Goal: Contribute content: Contribute content

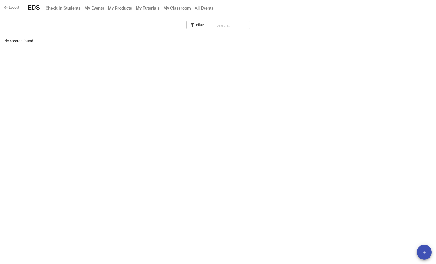
click at [99, 6] on b "My Events" at bounding box center [94, 8] width 20 height 5
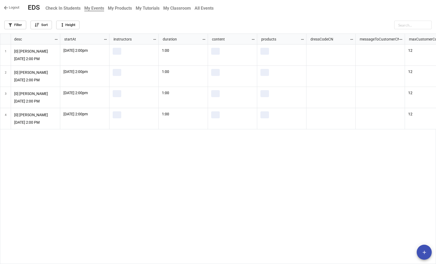
scroll to position [227, 433]
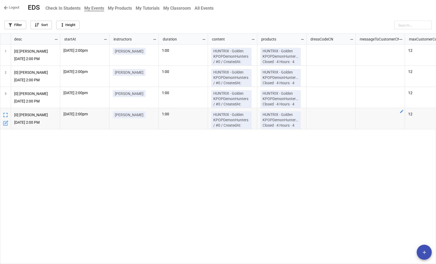
click at [423, 251] on icon "add" at bounding box center [425, 252] width 6 height 6
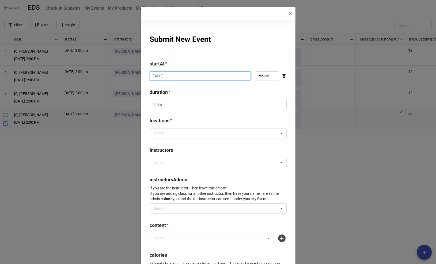
click at [196, 75] on input "2025-08-31" at bounding box center [200, 75] width 101 height 9
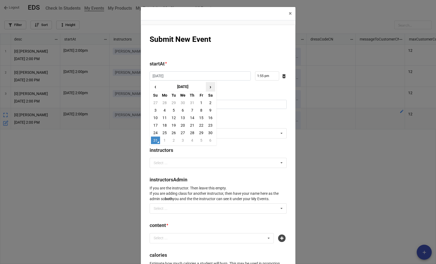
click at [208, 88] on span "›" at bounding box center [210, 86] width 9 height 9
click at [154, 110] on td "7" at bounding box center [155, 109] width 9 height 7
type input "2025-09-07"
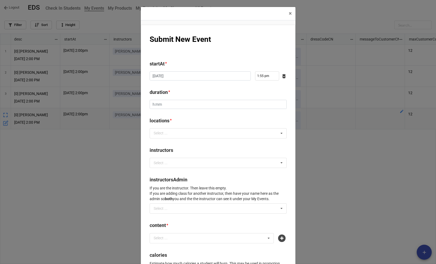
click at [263, 76] on input "1:55 pm" at bounding box center [267, 75] width 24 height 9
click at [262, 89] on li "02" at bounding box center [261, 89] width 15 height 6
type input "2:55 pm"
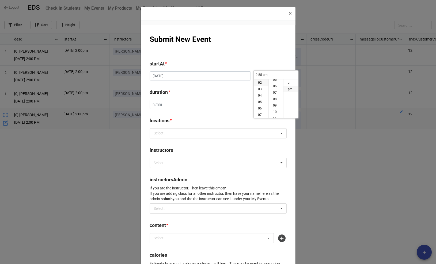
scroll to position [0, 0]
click at [276, 82] on li "00" at bounding box center [276, 82] width 14 height 6
type input "2:00 pm"
click at [292, 90] on li "pm" at bounding box center [291, 89] width 15 height 6
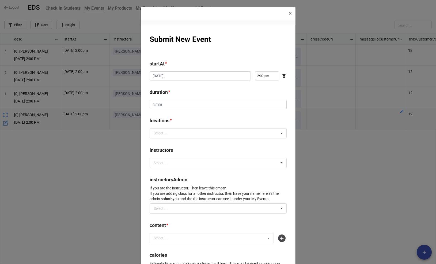
click at [202, 84] on div "startAt * 2025-09-07 ‹ September 2025 › Su Mo Tu We Th Fr Sa 31 1 2 3 4 5 6 7 8…" at bounding box center [218, 72] width 137 height 24
click at [177, 106] on input "duration *" at bounding box center [218, 104] width 137 height 9
type input "1:00"
click at [188, 131] on div "Select ... No results found." at bounding box center [218, 133] width 137 height 10
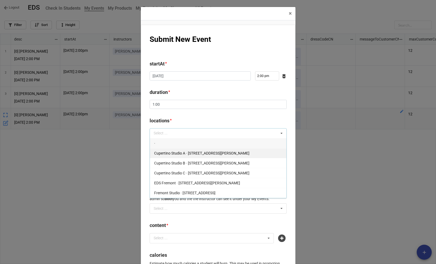
click at [185, 155] on div "Cupertino Studio A · 10268 Bandley Dr #107" at bounding box center [218, 153] width 137 height 10
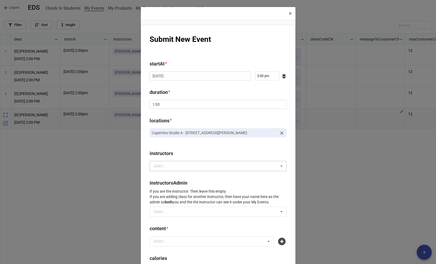
click at [177, 168] on div "Select ... No results found." at bounding box center [218, 166] width 137 height 10
type input "claire"
click at [183, 175] on div "[PERSON_NAME]" at bounding box center [218, 176] width 137 height 10
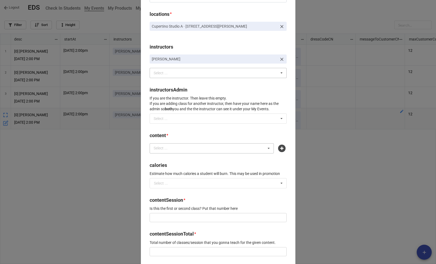
scroll to position [107, 0]
click at [166, 147] on div "Select ..." at bounding box center [163, 147] width 23 height 6
type input "soda pop"
click at [280, 146] on icon at bounding box center [281, 147] width 7 height 7
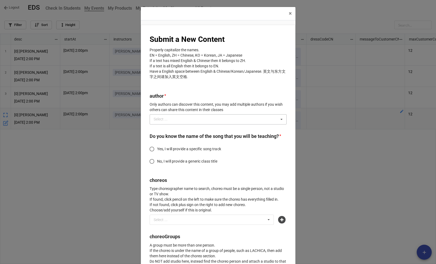
click at [166, 118] on div "Select ..." at bounding box center [163, 119] width 23 height 6
type input "claire"
click at [168, 130] on div "[PERSON_NAME]" at bounding box center [218, 129] width 137 height 10
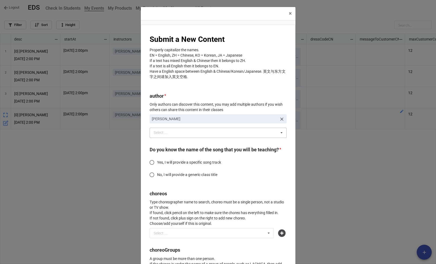
scroll to position [15, 0]
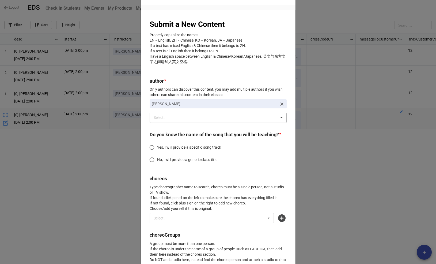
click at [174, 150] on span "Yes, I will provide a specific song track" at bounding box center [189, 147] width 64 height 6
click at [157, 152] on input "Yes, I will provide a specific song track" at bounding box center [152, 147] width 10 height 10
radio input "true"
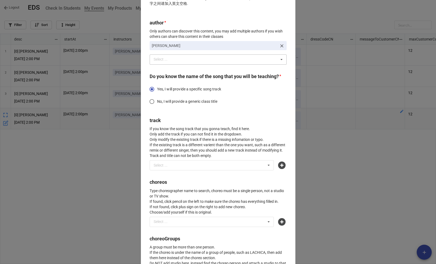
scroll to position [78, 0]
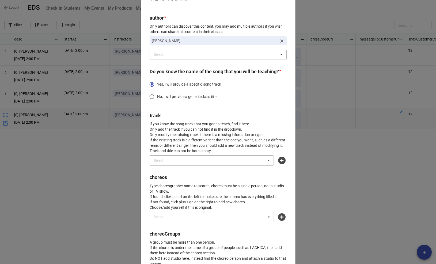
click at [168, 163] on div "Select ..." at bounding box center [163, 160] width 23 height 6
type input "soda"
click at [175, 172] on span "Soda Pop / ❓ / #kpop, kpopDemonHunter /" at bounding box center [190, 170] width 73 height 4
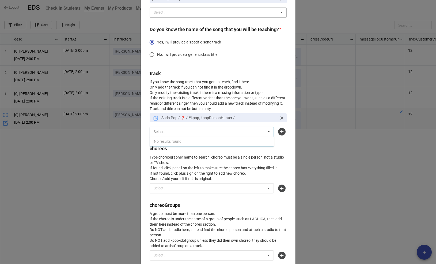
scroll to position [123, 0]
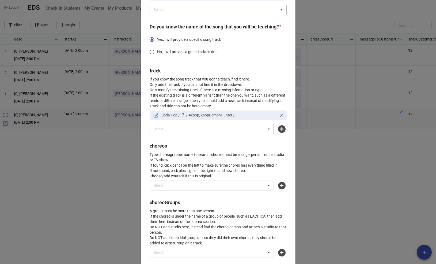
click at [197, 174] on p "Type choreographer name to search, choreo must be a single person, not a studio…" at bounding box center [218, 165] width 137 height 27
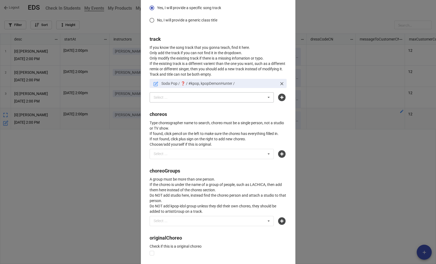
scroll to position [166, 0]
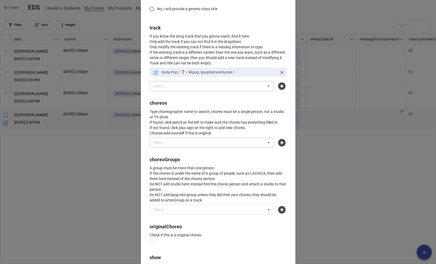
click at [194, 148] on div "Select ... No results found." at bounding box center [212, 142] width 125 height 10
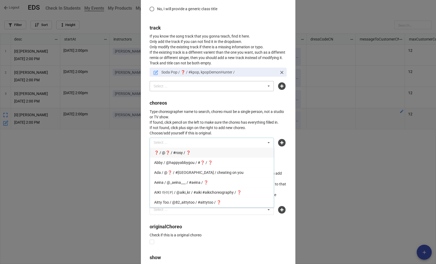
click at [195, 136] on p "Type choreographer name to search, choreo must be a single person, not a studio…" at bounding box center [218, 122] width 137 height 27
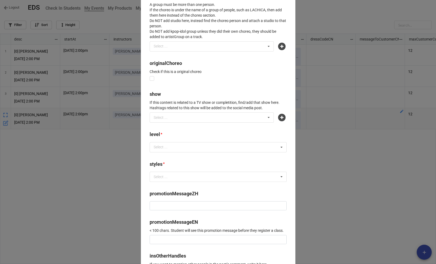
scroll to position [329, 0]
click at [169, 150] on div "Select ..." at bounding box center [163, 147] width 23 height 6
type input "j"
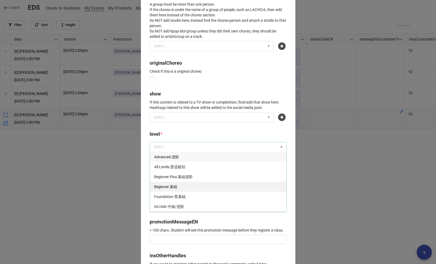
click at [181, 191] on div "Beginner 基础" at bounding box center [218, 186] width 137 height 10
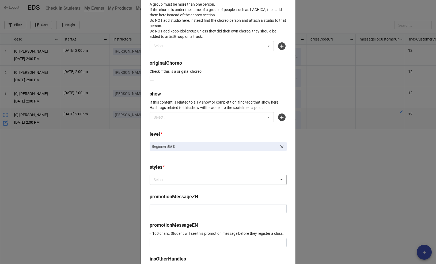
click at [174, 182] on div "Select ..." at bounding box center [163, 179] width 23 height 6
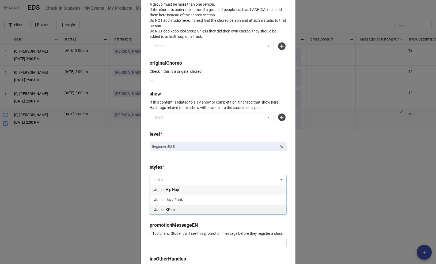
type input "junior"
click at [172, 211] on span "Junior KPop" at bounding box center [164, 209] width 21 height 4
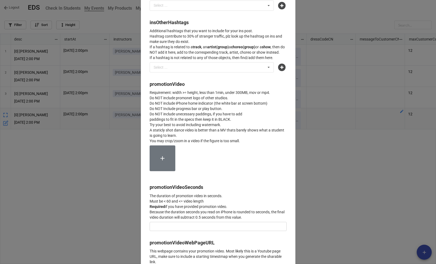
scroll to position [623, 0]
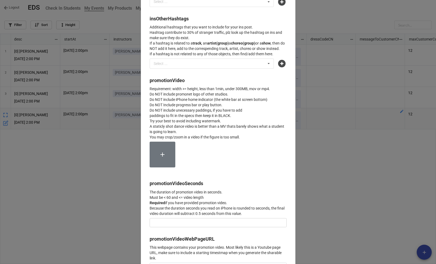
click at [160, 158] on icon at bounding box center [162, 154] width 7 height 7
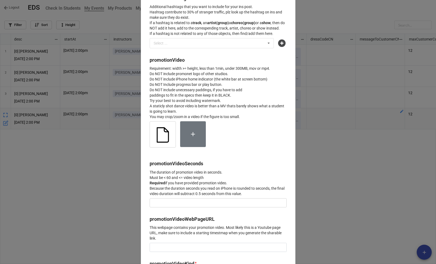
scroll to position [644, 0]
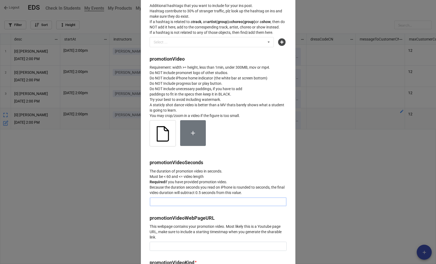
click at [169, 206] on input "text" at bounding box center [218, 201] width 137 height 9
type input "26"
click at [255, 151] on div at bounding box center [218, 135] width 137 height 31
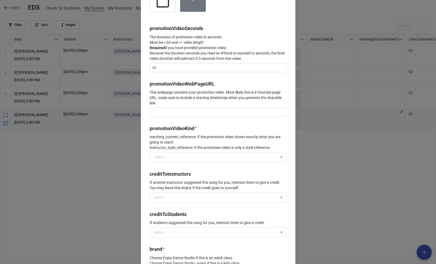
scroll to position [786, 0]
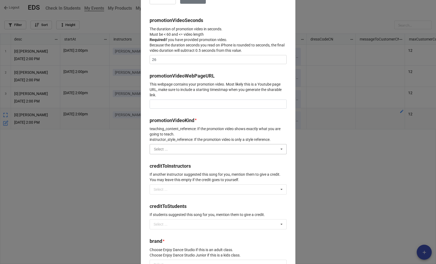
click at [239, 154] on input "text" at bounding box center [218, 149] width 137 height 10
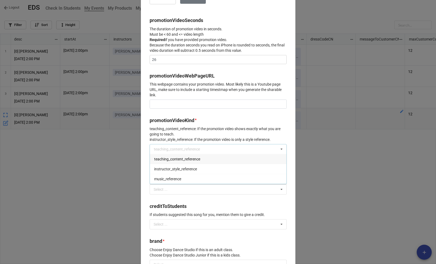
click at [192, 161] on span "teaching_content_reference" at bounding box center [177, 159] width 46 height 4
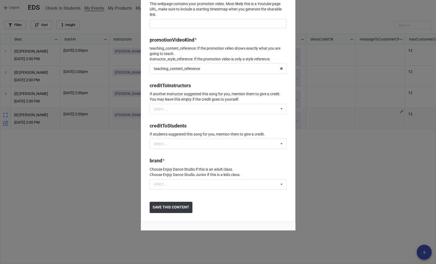
scroll to position [895, 0]
click at [175, 187] on div "Select ..." at bounding box center [163, 184] width 23 height 6
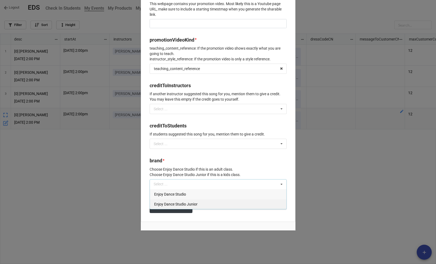
click at [181, 206] on span "Enjoy Dance Studio Junior" at bounding box center [175, 204] width 43 height 4
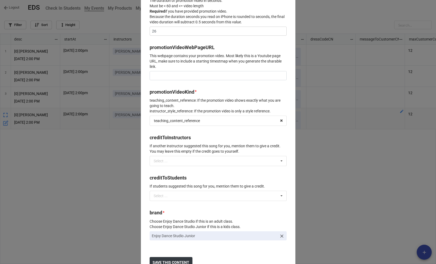
scroll to position [904, 0]
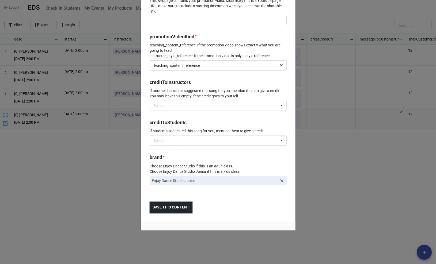
click at [179, 208] on b "SAVE THIS CONTENT" at bounding box center [171, 207] width 37 height 6
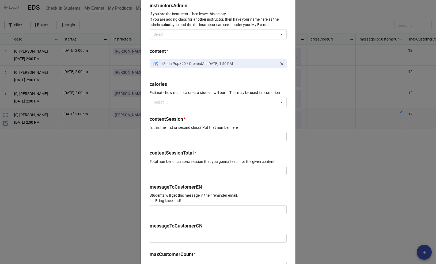
scroll to position [192, 0]
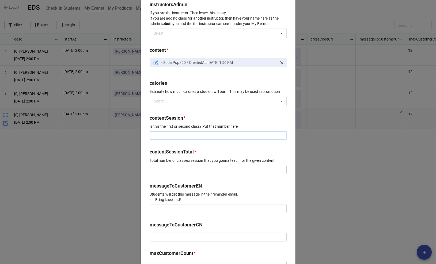
click at [201, 137] on input "text" at bounding box center [218, 135] width 137 height 9
type input "1"
click at [179, 171] on input "text" at bounding box center [218, 169] width 137 height 9
type input "4"
click at [176, 211] on input at bounding box center [218, 208] width 137 height 9
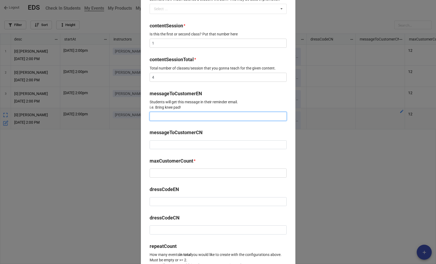
scroll to position [286, 0]
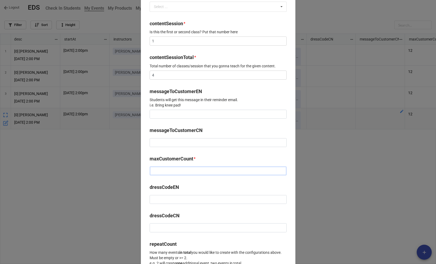
click at [177, 172] on input "text" at bounding box center [218, 170] width 137 height 9
type input "12"
click at [176, 202] on input at bounding box center [218, 199] width 137 height 9
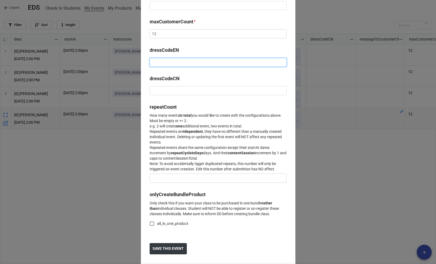
scroll to position [426, 0]
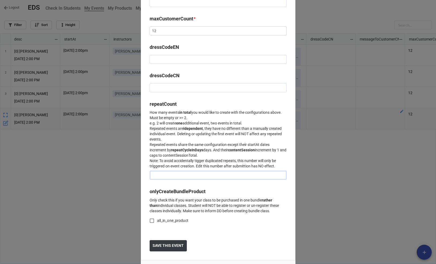
click at [175, 174] on input "text" at bounding box center [218, 174] width 137 height 9
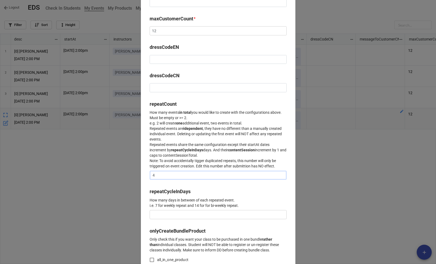
type input "4"
click at [163, 215] on input "text" at bounding box center [218, 214] width 137 height 9
type input "7"
click at [222, 190] on b "repeatCycleInDays" at bounding box center [218, 191] width 137 height 9
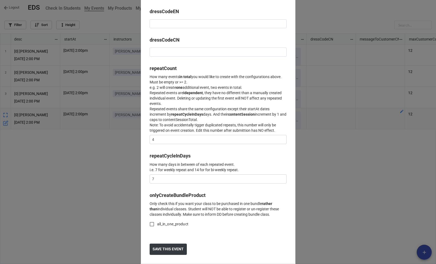
scroll to position [467, 0]
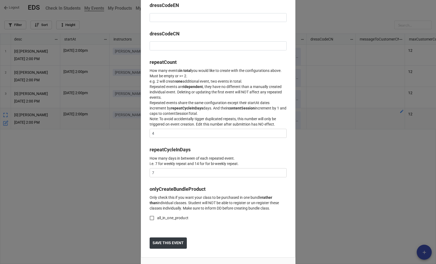
click at [181, 220] on span "all_in_one_product" at bounding box center [172, 218] width 31 height 6
click at [157, 222] on input "all_in_one_product" at bounding box center [152, 217] width 10 height 10
checkbox input "true"
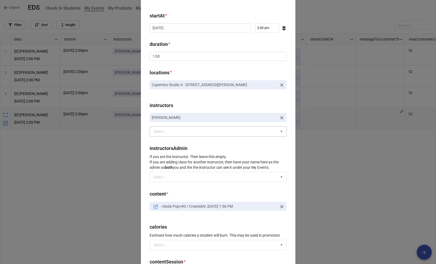
scroll to position [49, 0]
click at [155, 205] on icon at bounding box center [156, 204] width 3 height 3
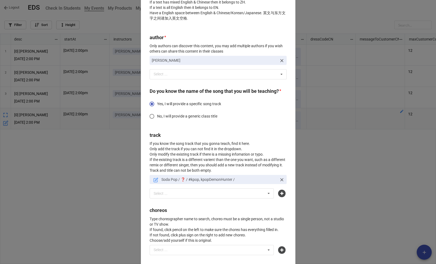
scroll to position [64, 0]
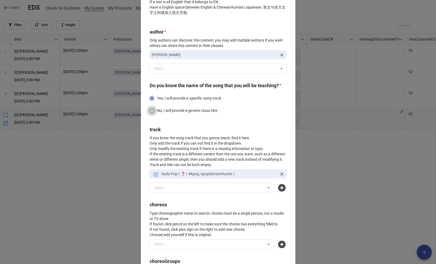
click at [151, 116] on input "No, I will provide a generic class title" at bounding box center [152, 110] width 10 height 10
radio input "true"
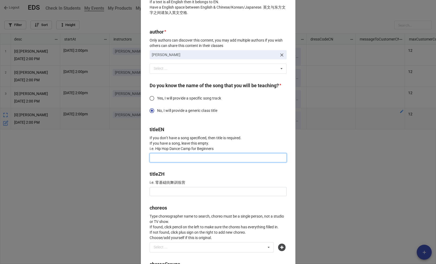
click at [156, 162] on input at bounding box center [218, 157] width 137 height 9
type input "d"
click at [151, 162] on input "Soda Pop (5-9yrs)" at bounding box center [218, 157] width 137 height 9
click at [168, 162] on input "Soda Pop (5-9yrs)" at bounding box center [218, 157] width 137 height 9
click at [189, 162] on input "Soda Pop (5-9yrs)" at bounding box center [218, 157] width 137 height 9
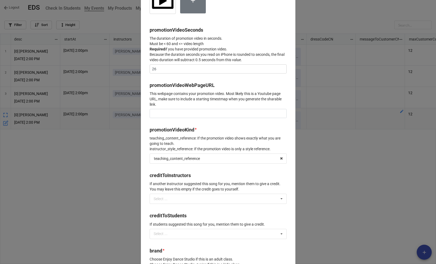
scroll to position [902, 0]
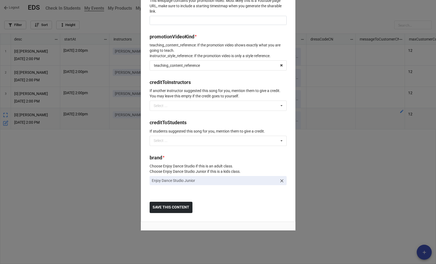
type input "Soda Pop (5-9yrs)"
click at [179, 208] on b "SAVE THIS CONTENT" at bounding box center [171, 207] width 37 height 6
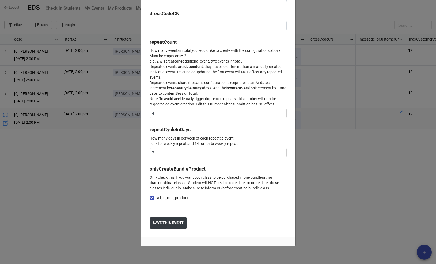
scroll to position [508, 0]
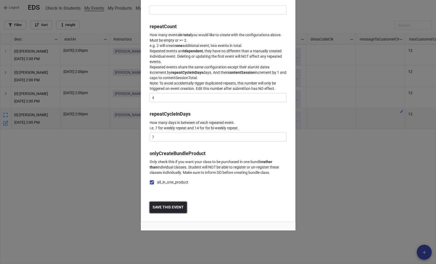
click at [172, 207] on b "SAVE THIS EVENT" at bounding box center [168, 207] width 31 height 6
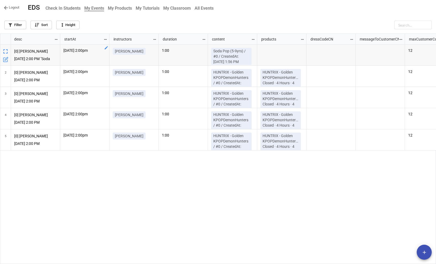
click at [123, 10] on b "My Products" at bounding box center [120, 8] width 24 height 5
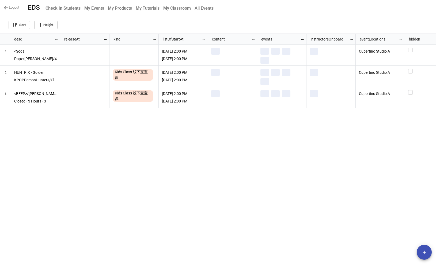
scroll to position [227, 433]
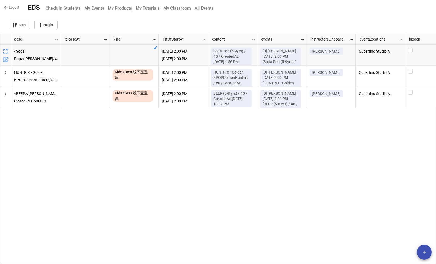
click at [149, 51] on div "grid" at bounding box center [134, 55] width 43 height 14
click at [156, 47] on icon "grid" at bounding box center [155, 48] width 4 height 4
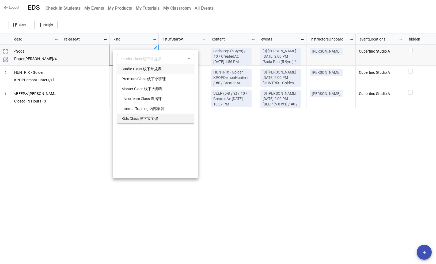
click at [152, 117] on span "Kids Class 线下宝宝课" at bounding box center [140, 118] width 37 height 4
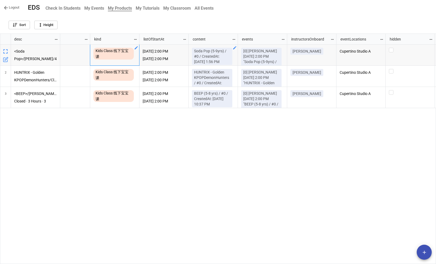
scroll to position [0, 0]
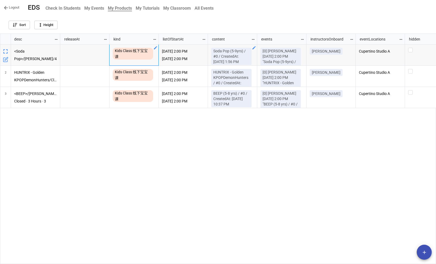
click at [99, 6] on b "My Events" at bounding box center [94, 8] width 20 height 5
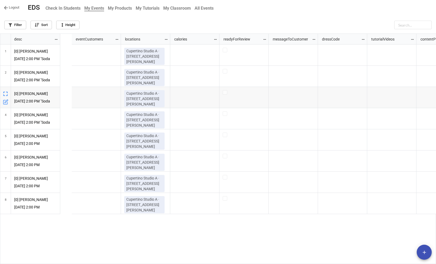
scroll to position [0, 680]
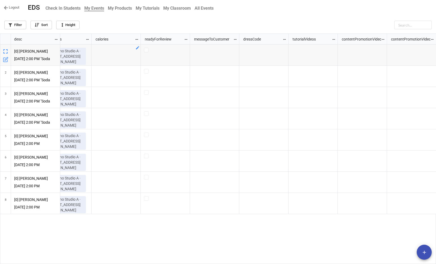
click at [123, 8] on b "My Products" at bounding box center [120, 8] width 24 height 5
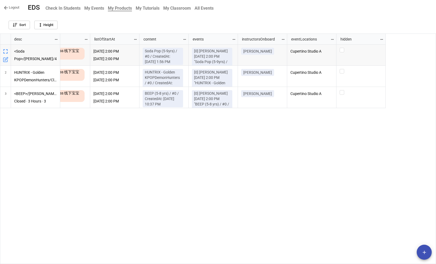
scroll to position [0, 117]
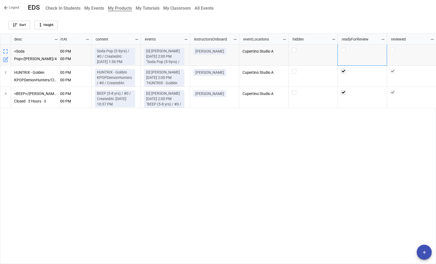
click at [343, 47] on div "grid" at bounding box center [362, 54] width 49 height 21
click at [343, 48] on label "grid" at bounding box center [362, 48] width 43 height 0
click at [242, 166] on div "[DATE] 2:00 PM [DATE] 2:00 PM [DATE] 2:00 PM [DATE] 2:00 PM Soda Pop (5-9yrs) /…" at bounding box center [248, 153] width 376 height 219
